Goal: Task Accomplishment & Management: Use online tool/utility

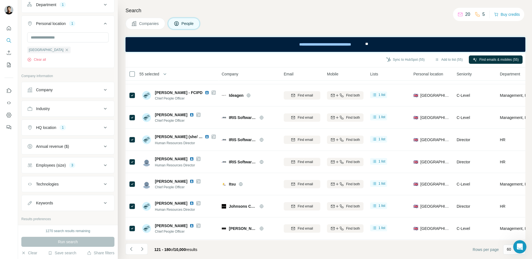
scroll to position [152, 0]
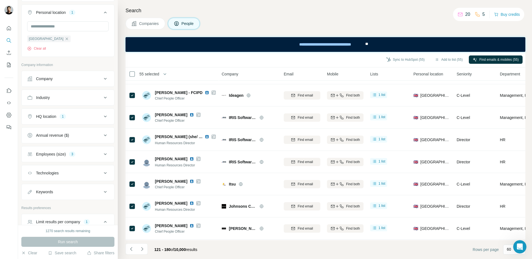
click at [96, 154] on div "Employees (size) 3" at bounding box center [64, 154] width 75 height 6
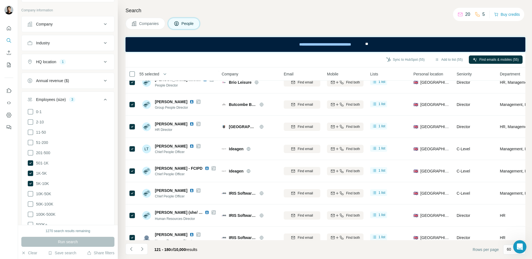
scroll to position [1170, 0]
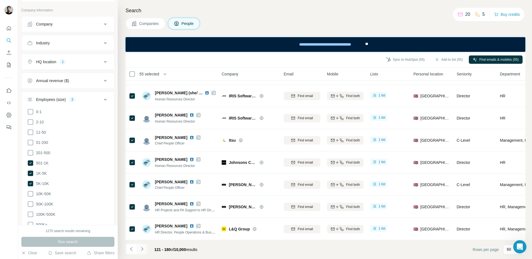
click at [144, 249] on icon "Navigate to next page" at bounding box center [142, 249] width 6 height 6
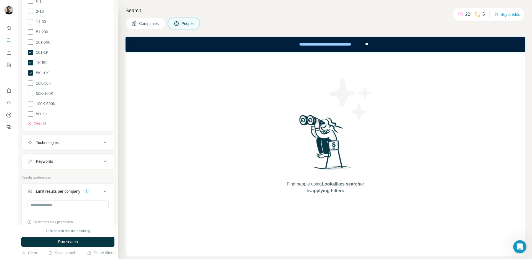
scroll to position [317, 0]
drag, startPoint x: 68, startPoint y: 243, endPoint x: 108, endPoint y: 200, distance: 58.6
click at [108, 200] on div "New search Hide Company lookalikes Personal information Job title 4 Chief Peopl…" at bounding box center [68, 129] width 100 height 259
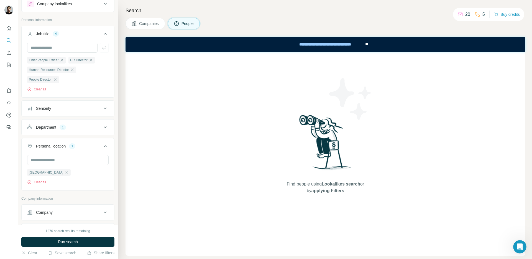
scroll to position [0, 0]
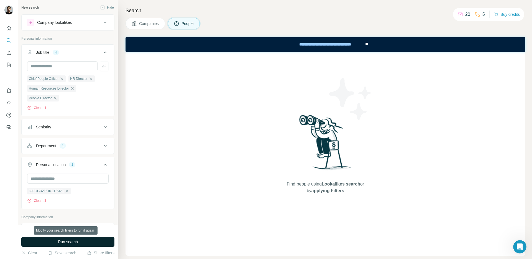
click at [60, 241] on span "Run search" at bounding box center [68, 242] width 20 height 6
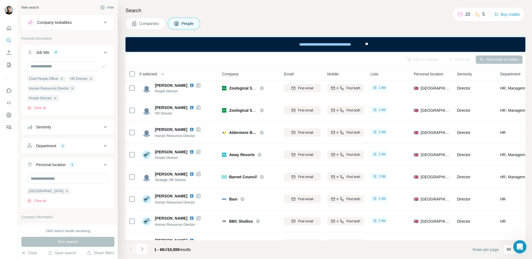
scroll to position [1170, 0]
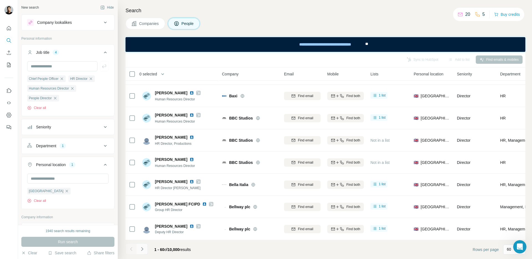
click at [143, 250] on icon "Navigate to next page" at bounding box center [142, 249] width 6 height 6
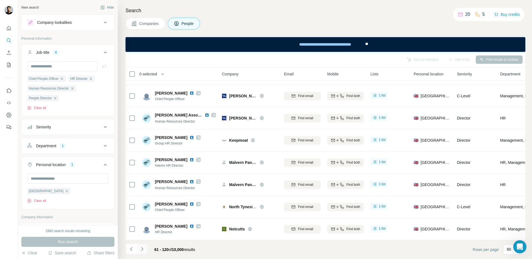
click at [143, 250] on icon "Navigate to next page" at bounding box center [142, 249] width 6 height 6
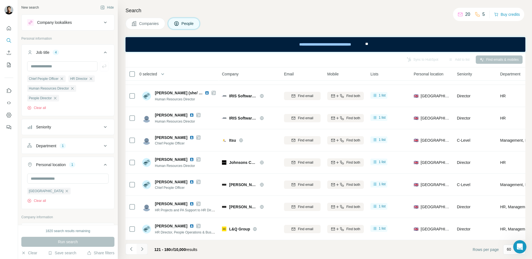
click at [143, 250] on icon "Navigate to next page" at bounding box center [142, 249] width 6 height 6
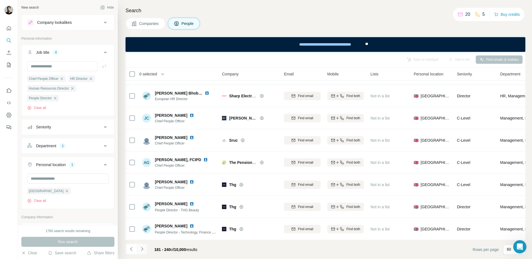
click at [143, 250] on icon "Navigate to next page" at bounding box center [142, 249] width 6 height 6
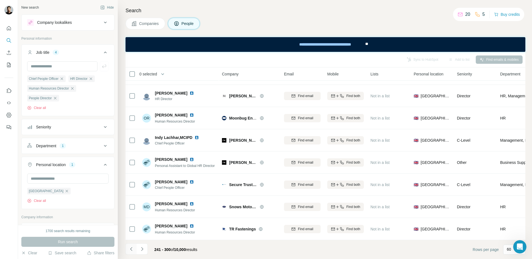
click at [132, 249] on icon "Navigate to previous page" at bounding box center [131, 249] width 6 height 6
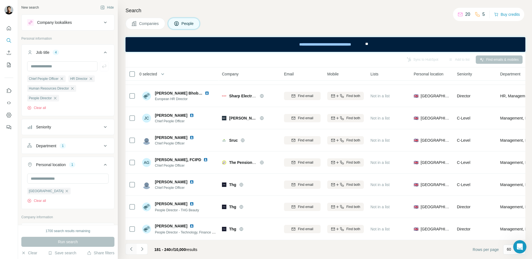
click at [132, 249] on icon "Navigate to previous page" at bounding box center [131, 249] width 6 height 6
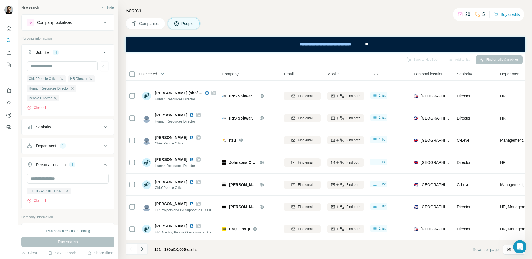
click at [143, 248] on icon "Navigate to next page" at bounding box center [142, 249] width 6 height 6
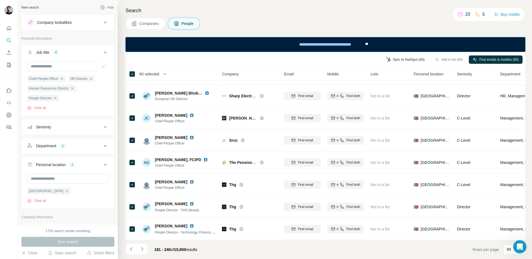
click at [388, 57] on button "Sync to HubSpot (60)" at bounding box center [405, 59] width 46 height 8
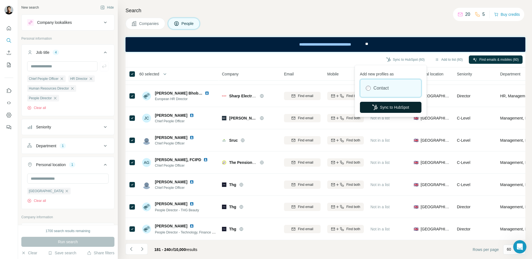
click at [382, 107] on button "Sync to HubSpot" at bounding box center [390, 107] width 61 height 11
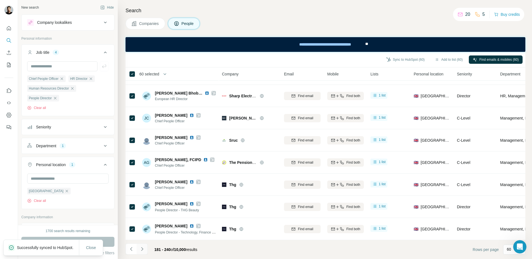
click at [143, 248] on icon "Navigate to next page" at bounding box center [142, 249] width 2 height 4
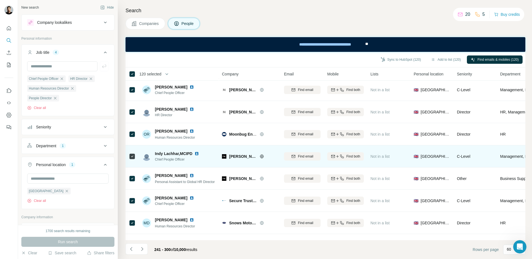
scroll to position [1167, 0]
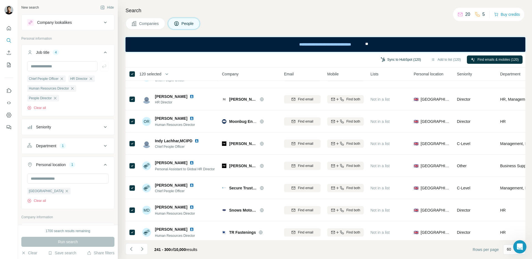
click at [392, 62] on button "Sync to HubSpot (120)" at bounding box center [401, 59] width 48 height 8
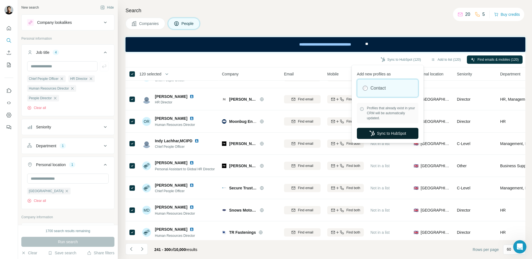
click at [385, 133] on button "Sync to HubSpot" at bounding box center [387, 133] width 61 height 11
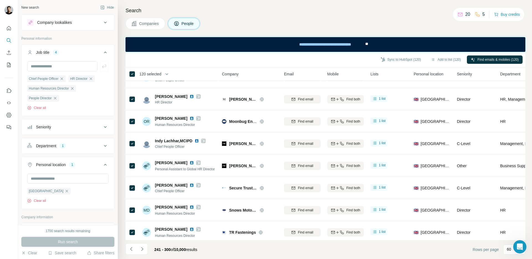
scroll to position [1170, 0]
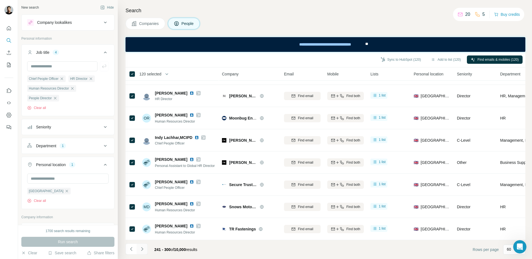
click at [143, 248] on icon "Navigate to next page" at bounding box center [142, 249] width 6 height 6
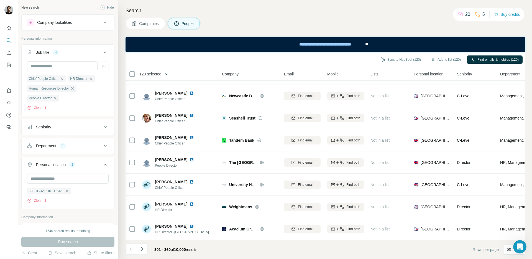
click at [166, 74] on icon "button" at bounding box center [167, 74] width 6 height 6
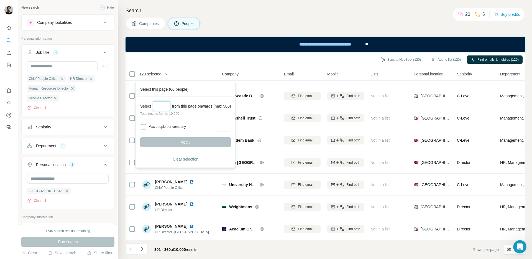
click at [163, 106] on input "Select a number (up to 500)" at bounding box center [162, 106] width 18 height 10
type input "***"
click at [158, 144] on button "Apply" at bounding box center [185, 142] width 91 height 10
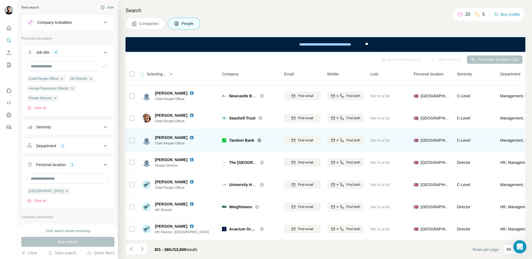
scroll to position [1170, 3]
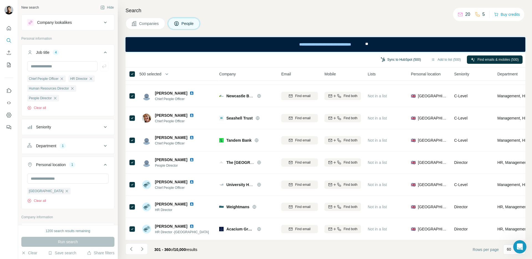
click at [387, 61] on button "Sync to HubSpot (500)" at bounding box center [401, 59] width 48 height 8
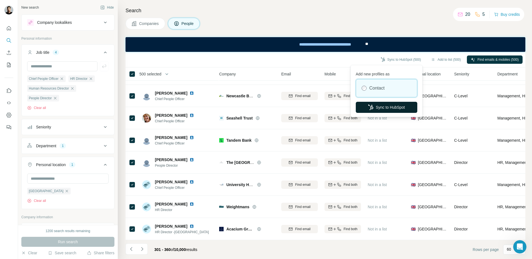
click at [381, 107] on button "Sync to HubSpot" at bounding box center [386, 107] width 61 height 11
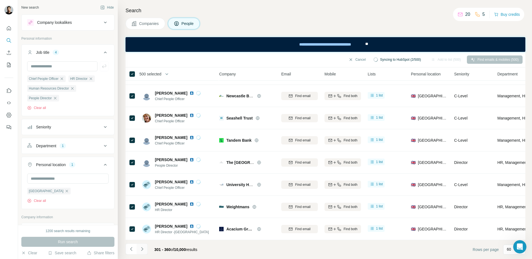
click at [143, 249] on icon "Navigate to next page" at bounding box center [142, 249] width 6 height 6
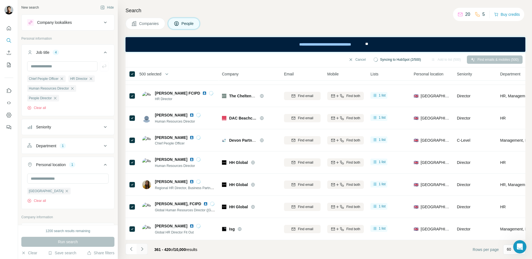
scroll to position [1170, 0]
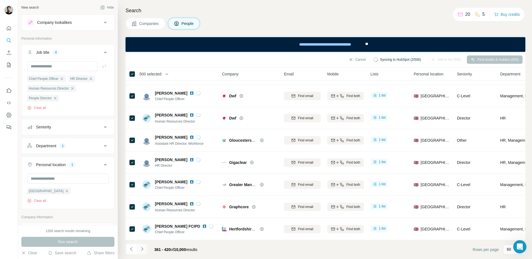
click at [143, 249] on icon "Navigate to next page" at bounding box center [142, 249] width 6 height 6
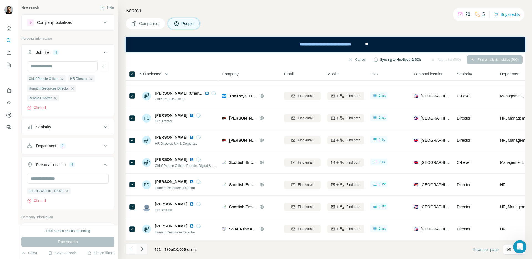
click at [143, 249] on icon "Navigate to next page" at bounding box center [142, 249] width 6 height 6
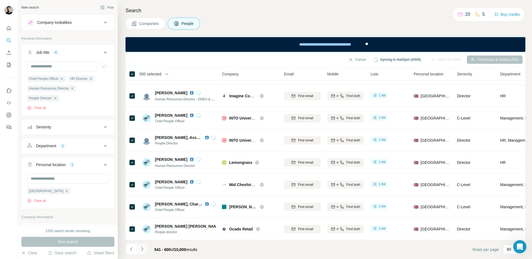
click at [143, 249] on icon "Navigate to next page" at bounding box center [142, 249] width 6 height 6
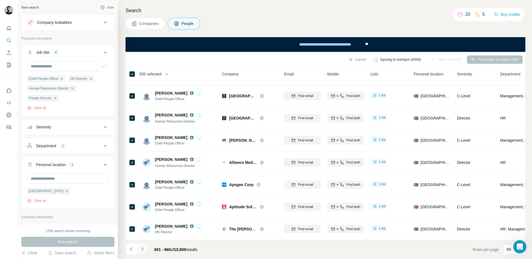
click at [143, 249] on icon "Navigate to next page" at bounding box center [142, 249] width 6 height 6
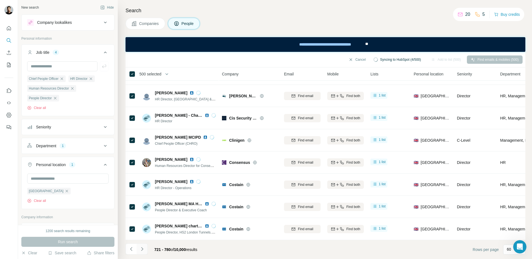
click at [143, 249] on icon "Navigate to next page" at bounding box center [142, 249] width 6 height 6
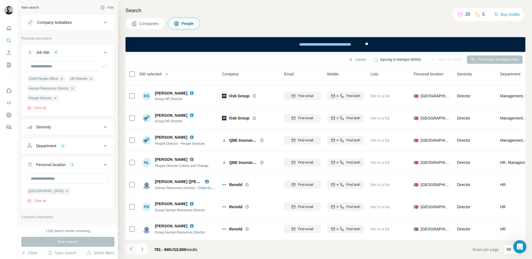
click at [132, 249] on icon "Navigate to previous page" at bounding box center [131, 249] width 6 height 6
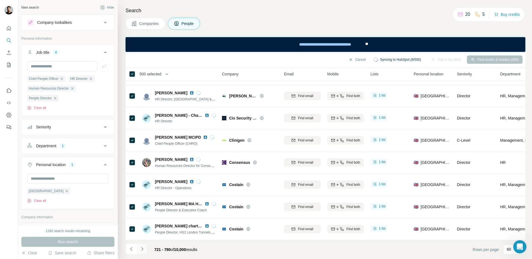
click at [141, 249] on icon "Navigate to next page" at bounding box center [142, 249] width 6 height 6
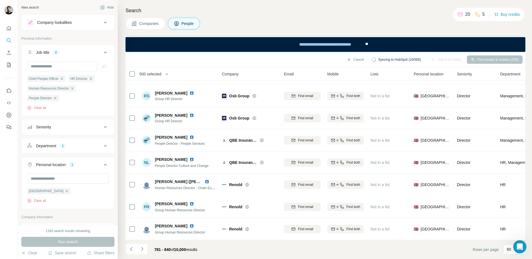
click at [158, 74] on span "500 selected" at bounding box center [150, 74] width 22 height 6
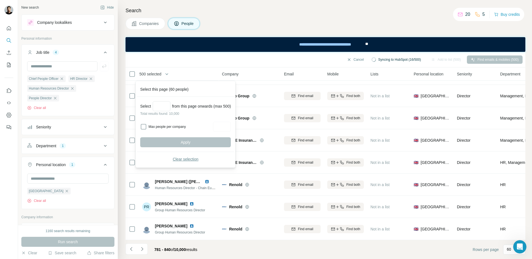
click at [189, 157] on span "Clear selection" at bounding box center [186, 159] width 26 height 6
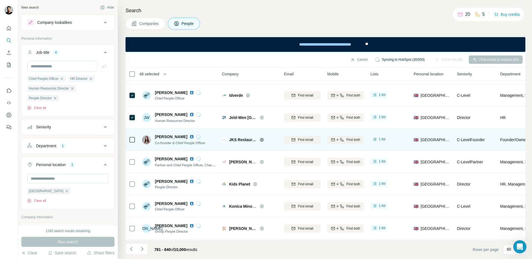
scroll to position [110, 0]
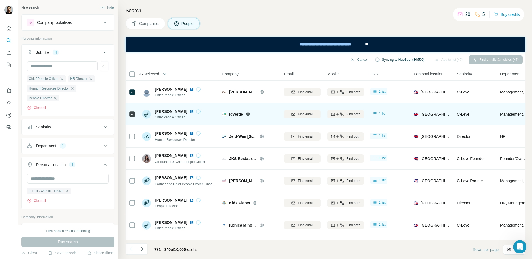
click at [133, 111] on icon at bounding box center [132, 114] width 7 height 7
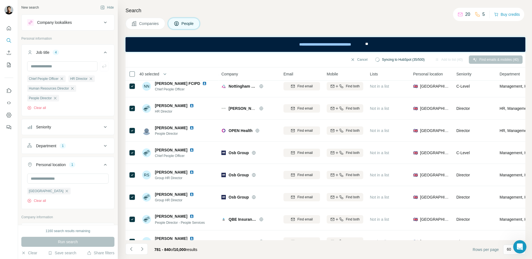
scroll to position [1170, 1]
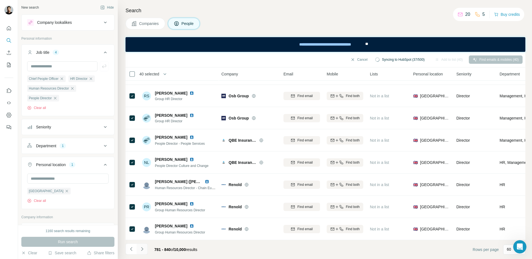
click at [142, 249] on icon "Navigate to next page" at bounding box center [142, 249] width 2 height 4
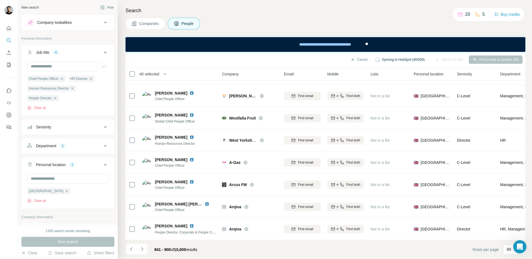
scroll to position [1170, 0]
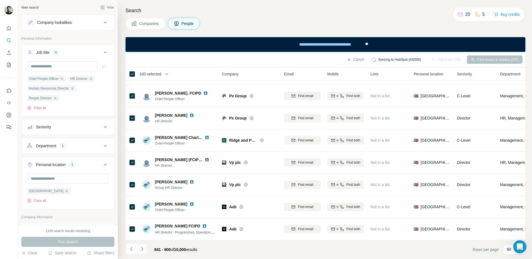
click at [143, 249] on icon "Navigate to next page" at bounding box center [142, 249] width 6 height 6
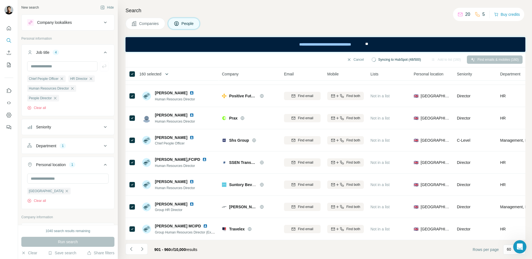
click at [168, 75] on icon "button" at bounding box center [167, 74] width 6 height 6
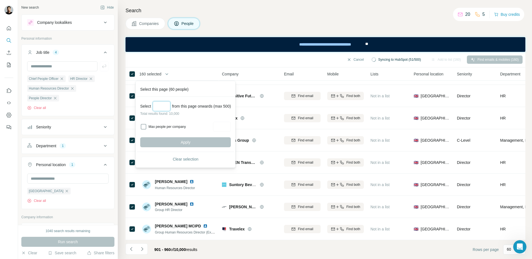
click at [158, 108] on input "Select a number (up to 500)" at bounding box center [162, 106] width 18 height 10
type input "***"
click at [180, 143] on button "Apply" at bounding box center [185, 142] width 91 height 10
